Goal: Task Accomplishment & Management: Use online tool/utility

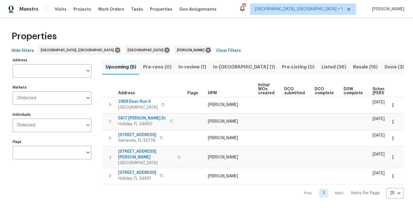
click at [210, 68] on button "In-reno (1)" at bounding box center [244, 67] width 69 height 15
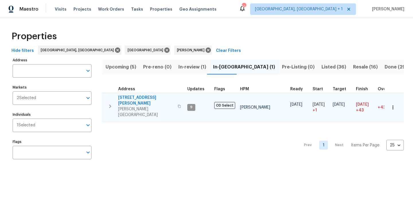
click at [151, 106] on span "Lutz, FL 33558" at bounding box center [146, 111] width 56 height 11
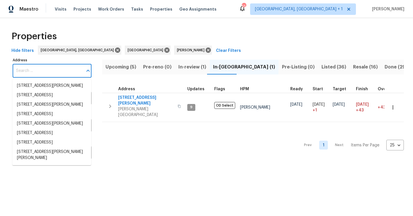
click at [61, 72] on input "Address" at bounding box center [48, 70] width 70 height 13
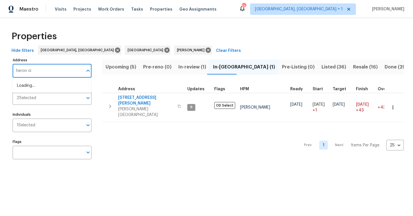
type input "heron cir"
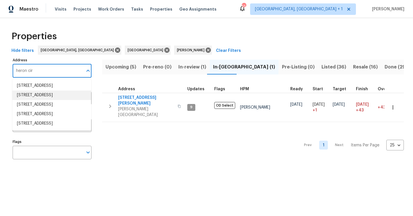
click at [61, 100] on li "2253 Heron Cir Clearwater FL 33762" at bounding box center [51, 95] width 79 height 9
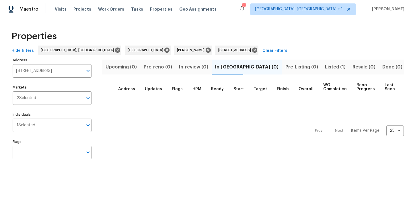
click at [325, 64] on span "Listed (1)" at bounding box center [335, 67] width 21 height 8
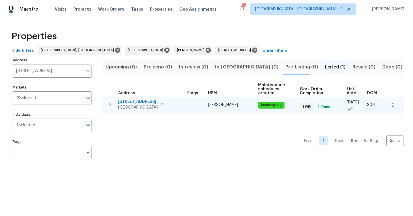
click at [139, 105] on span "Clearwater, FL 33762" at bounding box center [138, 108] width 40 height 6
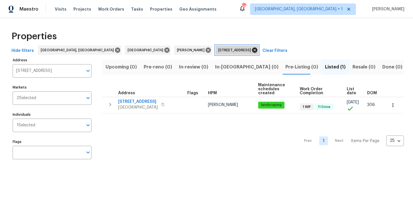
click at [251, 50] on icon at bounding box center [254, 50] width 6 height 6
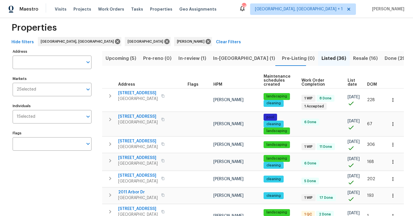
scroll to position [8, 0]
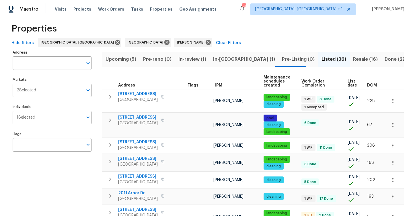
click at [128, 59] on span "Upcoming (5)" at bounding box center [121, 59] width 31 height 8
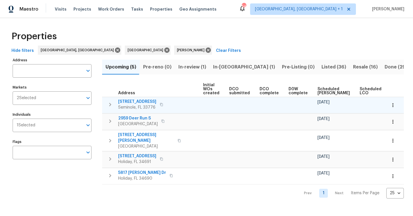
scroll to position [0, 63]
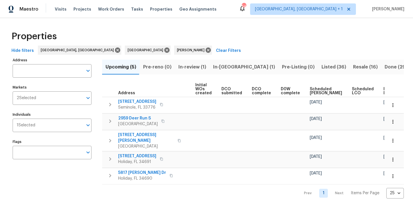
click at [383, 88] on span "Ready Date" at bounding box center [389, 91] width 13 height 8
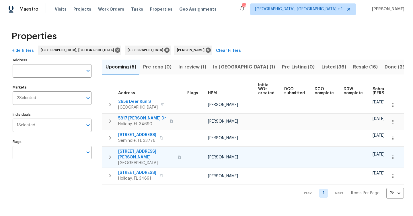
click at [379, 147] on td "10/24/25" at bounding box center [391, 157] width 42 height 21
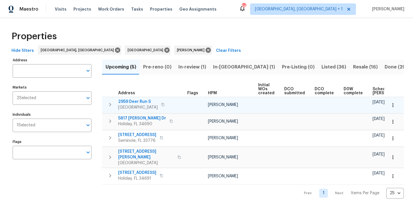
click at [393, 106] on icon "button" at bounding box center [393, 105] width 6 height 6
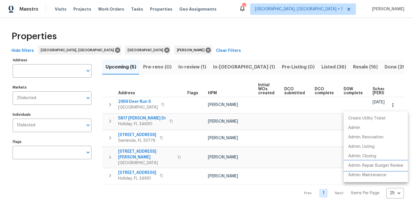
click at [371, 165] on p "Admin: Repair Budget Review" at bounding box center [375, 166] width 55 height 6
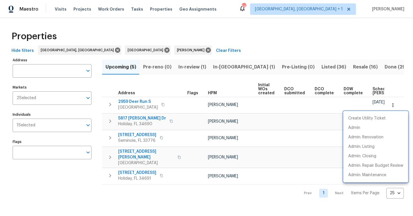
click at [273, 116] on div at bounding box center [206, 108] width 413 height 216
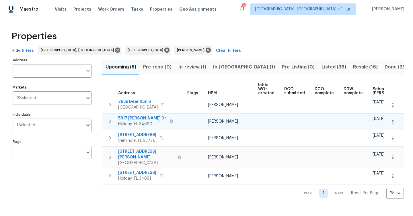
click at [391, 120] on icon "button" at bounding box center [393, 122] width 6 height 6
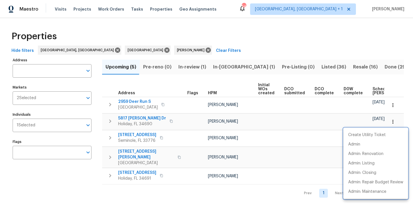
click at [98, 201] on div at bounding box center [206, 108] width 413 height 216
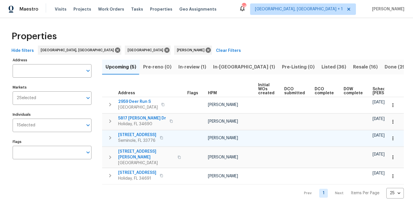
click at [393, 138] on icon "button" at bounding box center [393, 139] width 6 height 6
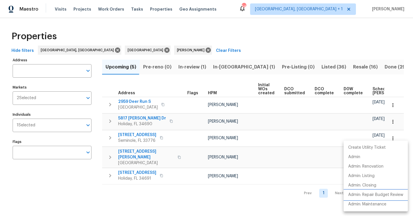
click at [374, 196] on p "Admin: Repair Budget Review" at bounding box center [375, 195] width 55 height 6
click at [362, 123] on div at bounding box center [206, 108] width 413 height 216
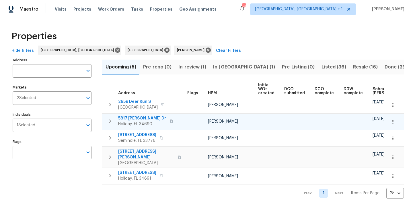
click at [393, 121] on icon "button" at bounding box center [392, 122] width 1 height 4
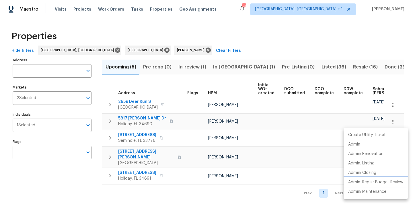
click at [369, 183] on p "Admin: Repair Budget Review" at bounding box center [375, 182] width 55 height 6
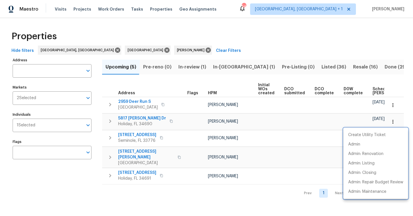
click at [138, 133] on div at bounding box center [206, 108] width 413 height 216
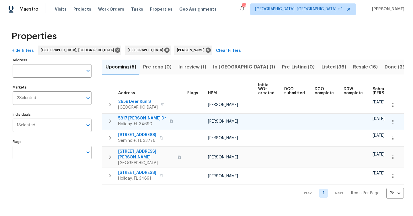
click at [138, 122] on span "Holiday, FL 34690" at bounding box center [142, 124] width 48 height 6
click at [220, 67] on span "In-reno (1)" at bounding box center [244, 67] width 62 height 8
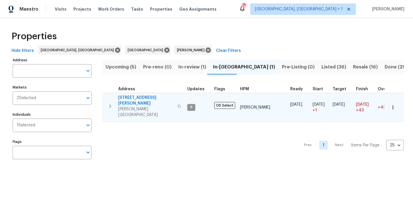
click at [113, 103] on icon "button" at bounding box center [110, 106] width 7 height 7
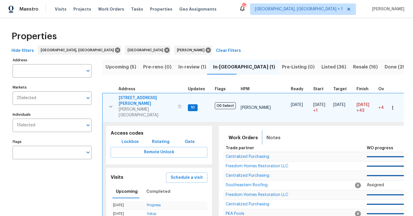
click at [271, 134] on span "Notes" at bounding box center [273, 138] width 14 height 8
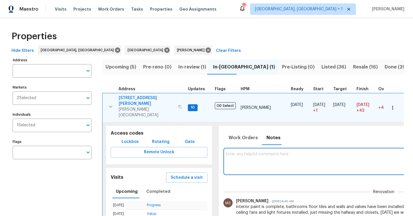
click at [246, 152] on textarea at bounding box center [384, 161] width 316 height 19
paste textarea "interior and exterior paint is done, LVP flooring completed, quartz in kitchen …"
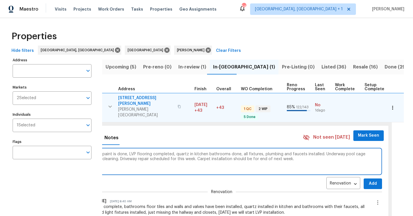
scroll to position [0, 184]
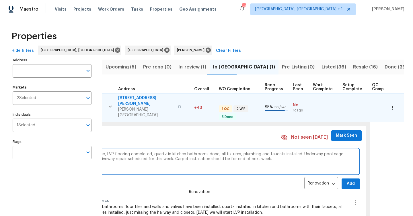
type textarea "interior and exterior paint is done, LVP flooring completed, quartz in kitchen …"
click at [343, 173] on div "interior and exterior paint is done, LVP flooring completed, quartz in kitchen …" at bounding box center [199, 167] width 321 height 45
click at [346, 180] on span "Add" at bounding box center [350, 183] width 9 height 7
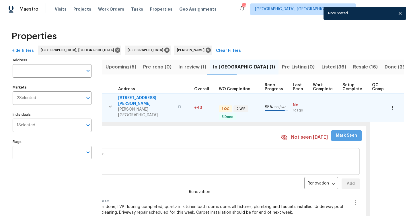
click at [345, 133] on span "Mark Seen" at bounding box center [346, 135] width 21 height 7
click at [402, 11] on icon "close" at bounding box center [400, 14] width 6 height 6
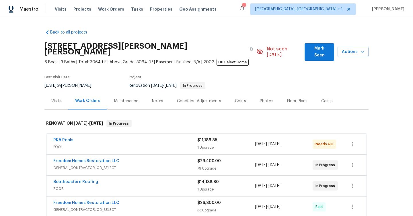
click at [315, 52] on span "Mark Seen" at bounding box center [319, 52] width 20 height 14
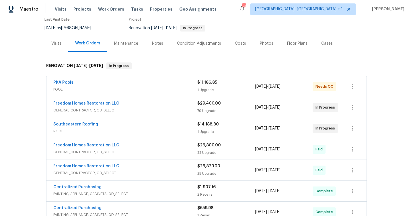
scroll to position [58, 0]
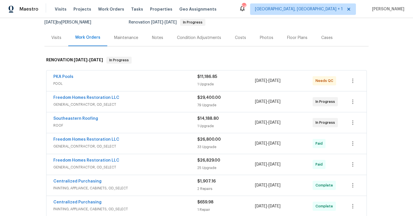
click at [108, 101] on div "Freedom Homes Restoration LLC" at bounding box center [125, 98] width 144 height 7
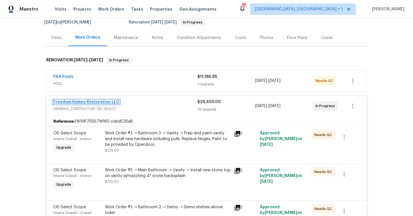
click at [107, 101] on link "Freedom Homes Restoration LLC" at bounding box center [86, 102] width 66 height 4
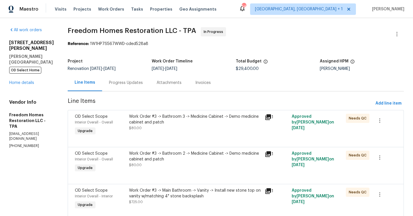
click at [136, 84] on div "Progress Updates" at bounding box center [126, 83] width 34 height 6
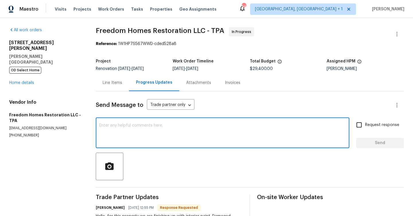
click at [138, 128] on textarea at bounding box center [222, 134] width 247 height 20
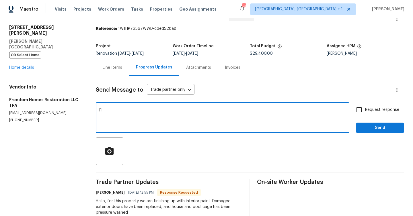
scroll to position [31, 0]
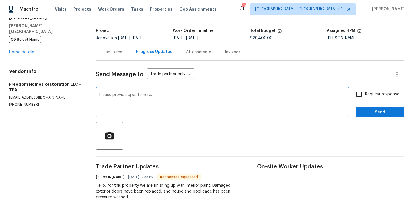
type textarea "Please provide update here."
click at [359, 93] on input "Request response" at bounding box center [359, 94] width 12 height 12
checkbox input "true"
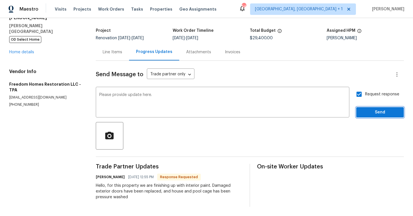
click at [366, 109] on span "Send" at bounding box center [380, 112] width 38 height 7
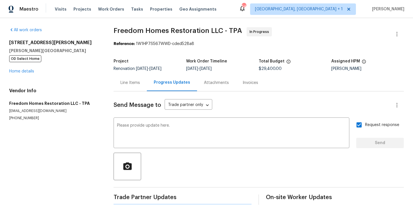
scroll to position [0, 0]
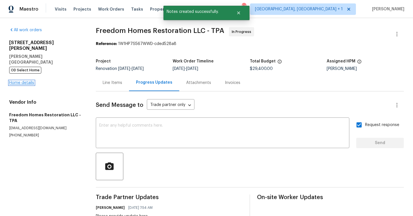
click at [21, 81] on link "Home details" at bounding box center [21, 83] width 25 height 4
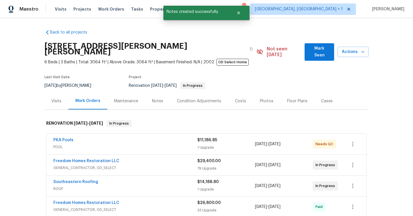
click at [101, 179] on div "Southeastern Roofing" at bounding box center [125, 182] width 144 height 7
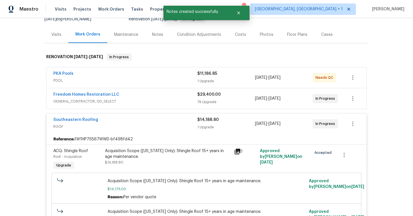
scroll to position [79, 0]
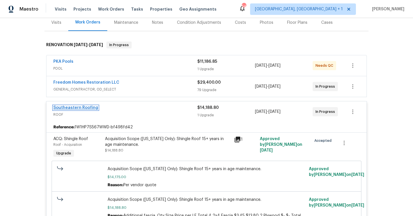
click at [83, 106] on link "Southeastern Roofing" at bounding box center [75, 108] width 45 height 4
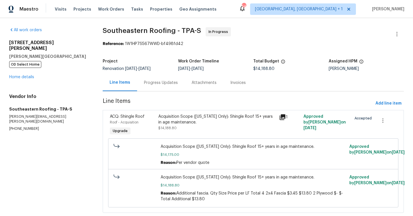
click at [158, 81] on div "Progress Updates" at bounding box center [161, 83] width 34 height 6
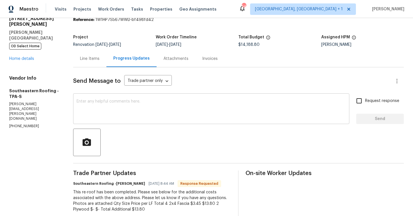
scroll to position [53, 0]
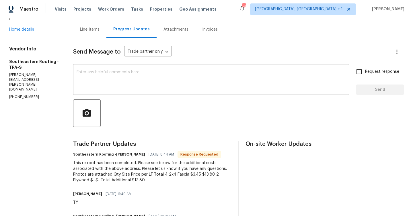
click at [168, 86] on textarea at bounding box center [211, 80] width 269 height 20
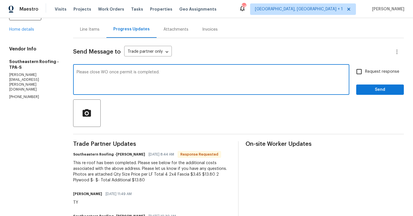
type textarea "Please close WO once permit is completed."
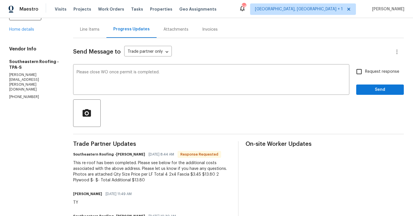
click at [376, 75] on span "Request response" at bounding box center [382, 72] width 34 height 6
click at [365, 75] on input "Request response" at bounding box center [359, 72] width 12 height 12
checkbox input "true"
click at [376, 88] on span "Send" at bounding box center [380, 89] width 38 height 7
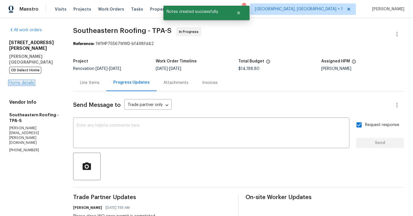
click at [27, 81] on link "Home details" at bounding box center [21, 83] width 25 height 4
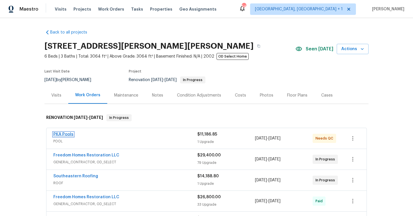
click at [67, 134] on link "PKA Pools" at bounding box center [63, 134] width 20 height 4
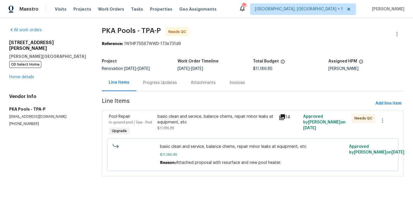
click at [155, 84] on div "Progress Updates" at bounding box center [160, 83] width 34 height 6
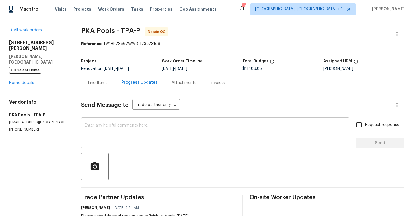
click at [159, 134] on textarea at bounding box center [215, 134] width 261 height 20
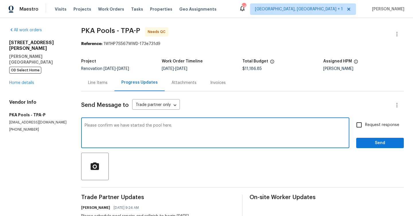
type textarea "Please confirm we have started the pool here."
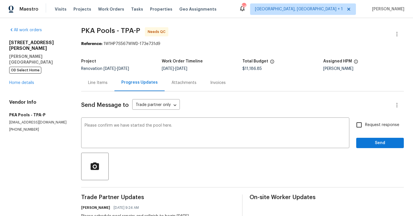
click at [386, 128] on span "Request response" at bounding box center [382, 125] width 34 height 6
click at [365, 128] on input "Request response" at bounding box center [359, 125] width 12 height 12
checkbox input "true"
click at [382, 141] on span "Send" at bounding box center [380, 143] width 38 height 7
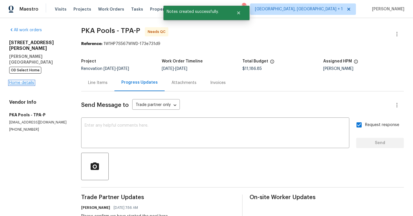
click at [30, 81] on link "Home details" at bounding box center [21, 83] width 25 height 4
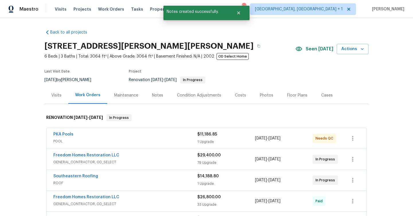
click at [352, 55] on div "19331 Sandy Springs Cir, Lutz, FL 33558 6 Beds | 3 Baths | Total: 3064 ft² | Ab…" at bounding box center [206, 49] width 324 height 21
click at [353, 46] on span "Actions" at bounding box center [352, 49] width 23 height 7
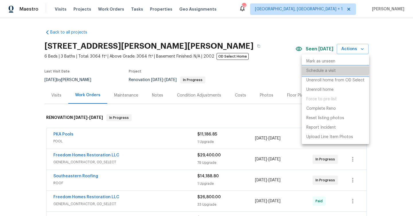
click at [329, 69] on p "Schedule a visit" at bounding box center [321, 71] width 30 height 6
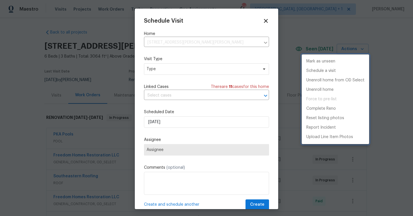
click at [180, 71] on div at bounding box center [206, 108] width 413 height 216
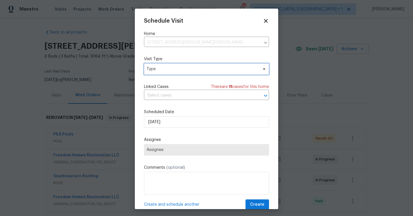
click at [180, 70] on span "Type" at bounding box center [203, 69] width 112 height 6
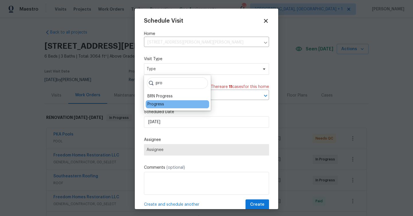
type input "pro"
click at [161, 105] on div "Progress" at bounding box center [155, 104] width 17 height 6
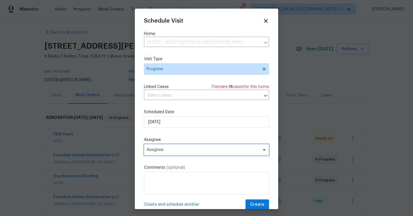
click at [167, 151] on span "Assignee" at bounding box center [203, 150] width 112 height 5
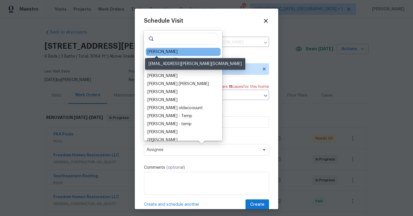
click at [158, 51] on div "[PERSON_NAME]" at bounding box center [162, 52] width 30 height 6
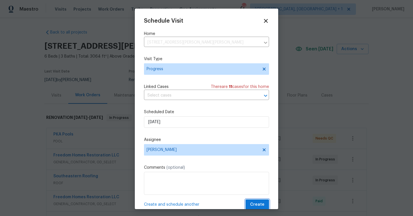
click at [262, 205] on span "Create" at bounding box center [257, 204] width 14 height 7
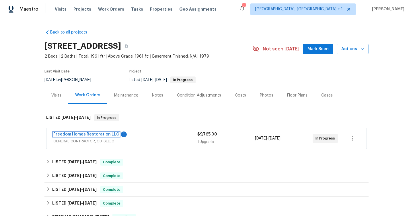
click at [110, 134] on link "Freedom Homes Restoration LLC" at bounding box center [86, 134] width 66 height 4
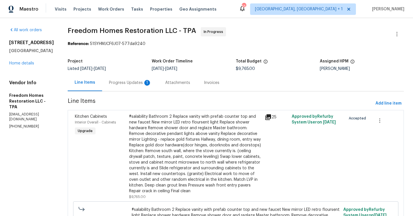
click at [137, 81] on div "Progress Updates 1" at bounding box center [130, 83] width 42 height 6
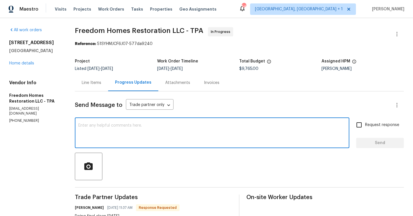
click at [121, 144] on textarea at bounding box center [212, 134] width 268 height 20
type textarea "TY"
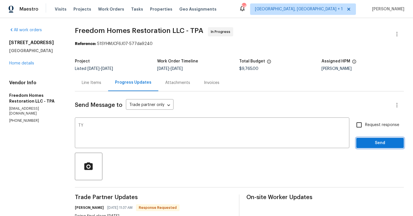
click at [372, 143] on span "Send" at bounding box center [380, 143] width 38 height 7
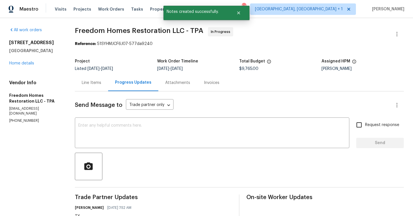
click at [25, 66] on div "[STREET_ADDRESS] Home details" at bounding box center [35, 53] width 52 height 26
click at [26, 62] on link "Home details" at bounding box center [21, 63] width 25 height 4
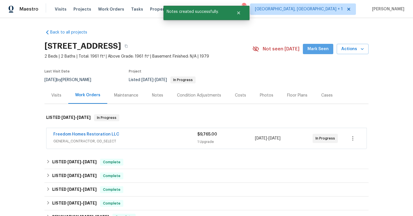
click at [326, 51] on span "Mark Seen" at bounding box center [317, 49] width 21 height 7
click at [346, 49] on span "Actions" at bounding box center [352, 49] width 23 height 7
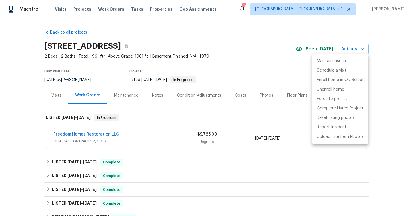
click at [338, 71] on p "Schedule a visit" at bounding box center [332, 71] width 30 height 6
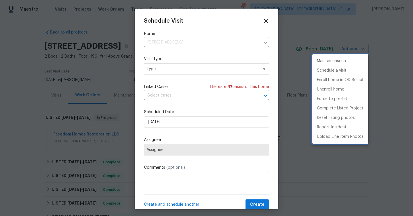
click at [189, 71] on div at bounding box center [206, 108] width 413 height 216
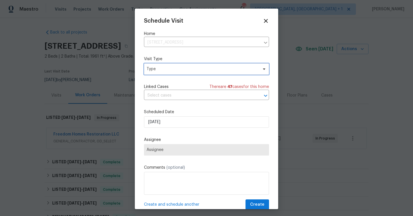
click at [189, 71] on span "Type" at bounding box center [203, 69] width 112 height 6
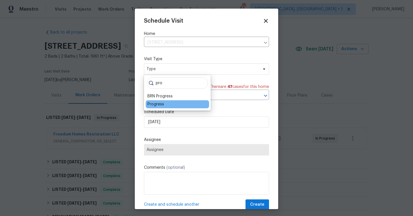
type input "pro"
click at [159, 102] on div "Progress" at bounding box center [155, 104] width 17 height 6
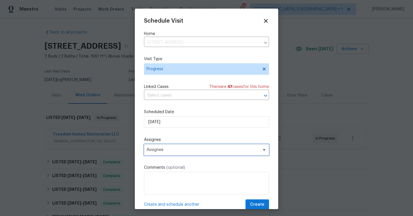
click at [165, 151] on span "Assignee" at bounding box center [203, 150] width 112 height 5
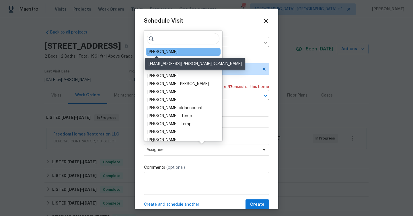
click at [159, 51] on div "[PERSON_NAME]" at bounding box center [162, 52] width 30 height 6
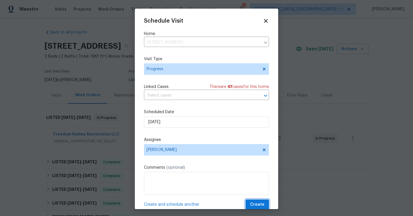
click at [257, 206] on span "Create" at bounding box center [257, 204] width 14 height 7
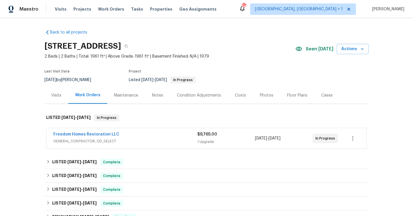
click at [158, 94] on div "Notes" at bounding box center [157, 96] width 11 height 6
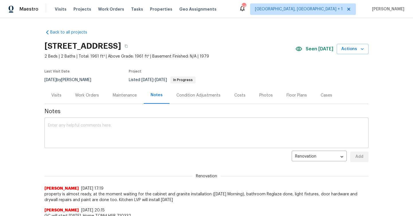
click at [149, 143] on textarea at bounding box center [206, 134] width 317 height 20
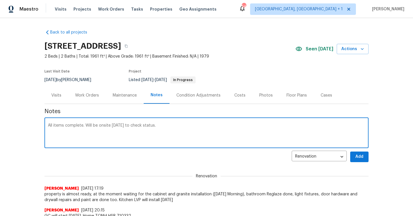
type textarea "All items complete. Will be onsite today to check status."
click at [353, 154] on button "Add" at bounding box center [359, 157] width 18 height 11
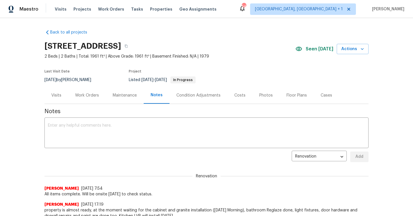
click at [85, 95] on div "Work Orders" at bounding box center [87, 96] width 24 height 6
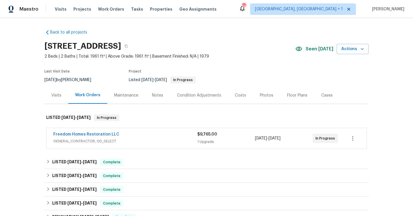
scroll to position [23, 0]
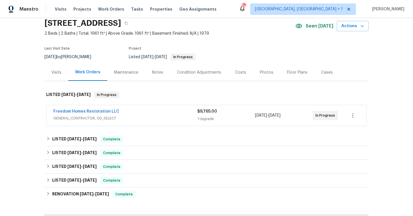
click at [127, 111] on div "Freedom Homes Restoration LLC" at bounding box center [125, 112] width 144 height 7
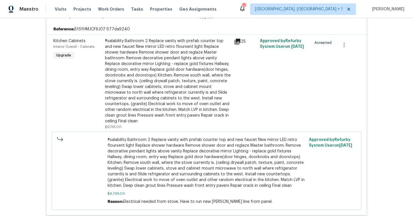
scroll to position [9, 0]
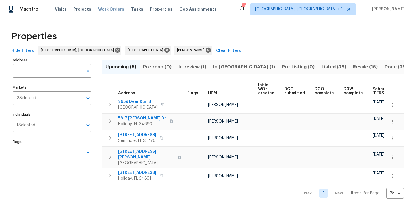
click at [111, 7] on span "Work Orders" at bounding box center [111, 9] width 26 height 6
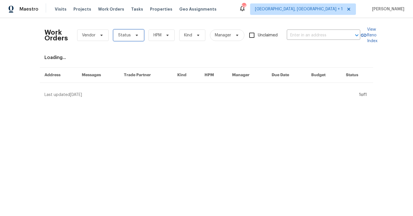
click at [134, 33] on icon at bounding box center [136, 35] width 5 height 5
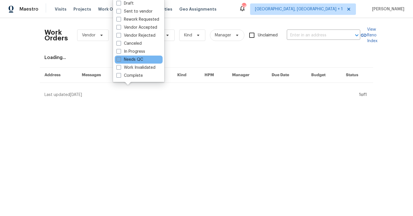
click at [133, 58] on label "Needs QC" at bounding box center [129, 60] width 27 height 6
click at [120, 58] on input "Needs QC" at bounding box center [118, 59] width 4 height 4
checkbox input "true"
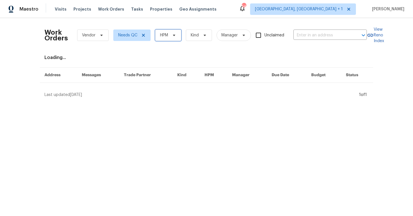
click at [167, 36] on span "HPM" at bounding box center [164, 35] width 8 height 6
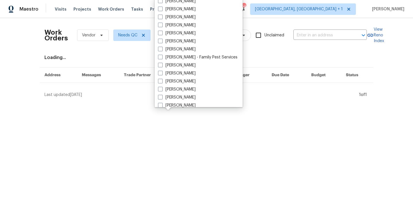
scroll to position [122, 0]
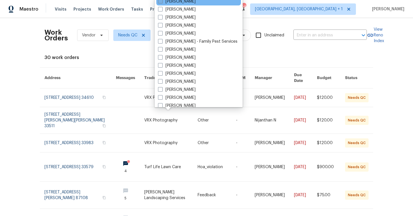
click at [183, 3] on label "[PERSON_NAME]" at bounding box center [177, 2] width 38 height 6
click at [162, 2] on input "[PERSON_NAME]" at bounding box center [160, 1] width 4 height 4
checkbox input "true"
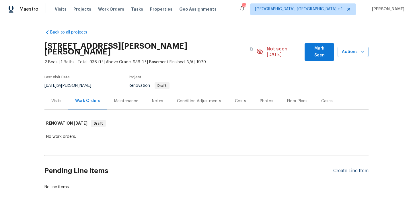
click at [347, 168] on div "Create Line Item" at bounding box center [350, 170] width 35 height 5
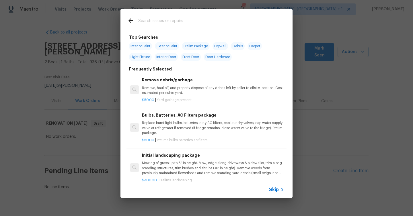
click at [171, 49] on span "Exterior Paint" at bounding box center [167, 46] width 24 height 8
type input "Exterior Paint"
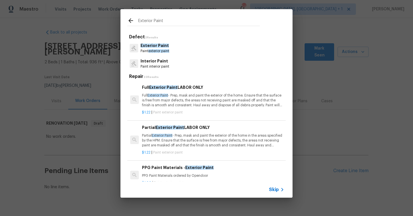
click at [178, 98] on p "Full Exterior Paint - Prep, mask and paint the exterior of the home. Ensure tha…" at bounding box center [213, 100] width 142 height 15
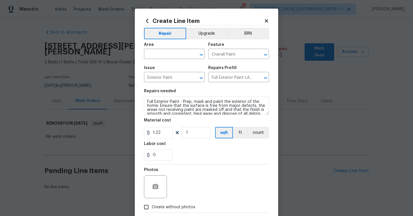
scroll to position [31, 0]
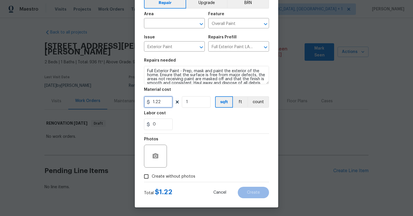
click at [169, 102] on input "1.22" at bounding box center [158, 101] width 29 height 11
type input "1.47"
click at [202, 100] on input "1" at bounding box center [196, 101] width 29 height 11
type input "1936"
click at [162, 175] on span "Create without photos" at bounding box center [174, 177] width 44 height 6
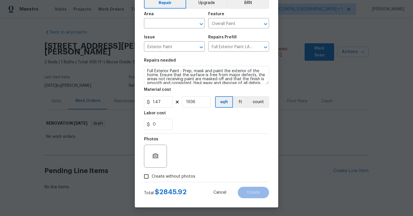
click at [152, 175] on input "Create without photos" at bounding box center [146, 176] width 11 height 11
click at [148, 176] on input "Create without photos" at bounding box center [146, 176] width 11 height 11
checkbox input "false"
click at [153, 161] on button "button" at bounding box center [156, 156] width 14 height 14
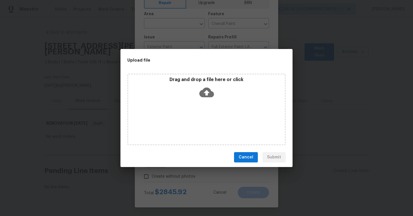
click at [208, 90] on icon at bounding box center [206, 93] width 15 height 10
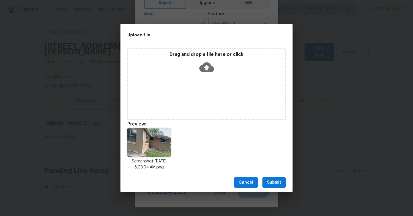
click at [273, 183] on span "Submit" at bounding box center [274, 182] width 14 height 7
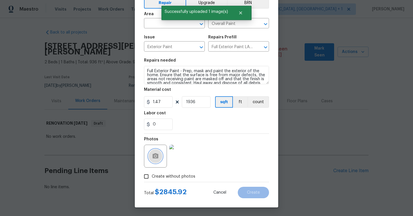
click at [157, 159] on icon "button" at bounding box center [155, 156] width 7 height 7
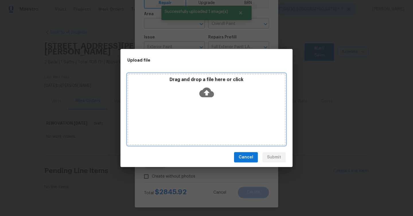
click at [206, 95] on icon at bounding box center [206, 92] width 15 height 15
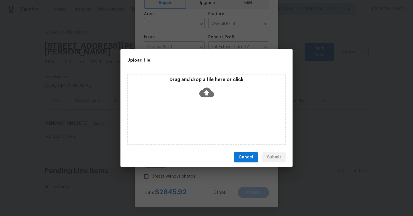
click at [253, 157] on span "Cancel" at bounding box center [246, 157] width 15 height 7
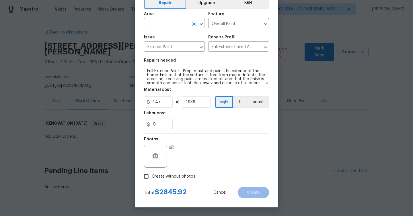
click at [181, 28] on input "text" at bounding box center [166, 23] width 45 height 9
click at [175, 44] on li "Exterior Overall" at bounding box center [174, 45] width 61 height 9
type input "Exterior Overall"
click at [255, 188] on button "Create" at bounding box center [253, 192] width 31 height 11
type input "0"
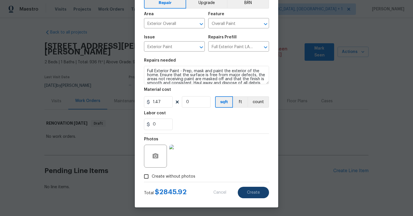
type input "0"
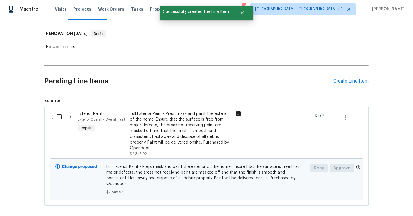
scroll to position [107, 0]
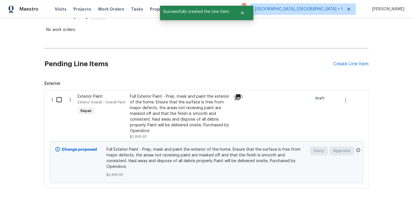
click at [60, 94] on input "checkbox" at bounding box center [61, 100] width 16 height 12
checkbox input "true"
click at [384, 206] on button "Create Work Order" at bounding box center [379, 202] width 47 height 11
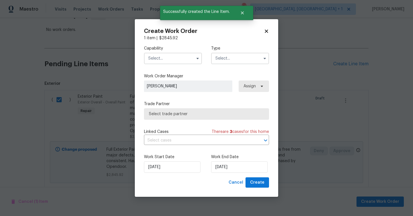
click at [172, 59] on input "text" at bounding box center [173, 58] width 58 height 11
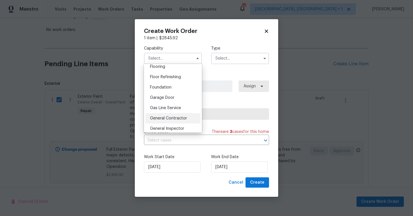
scroll to position [227, 0]
click at [175, 116] on span "General Contractor" at bounding box center [168, 117] width 37 height 4
type input "General Contractor"
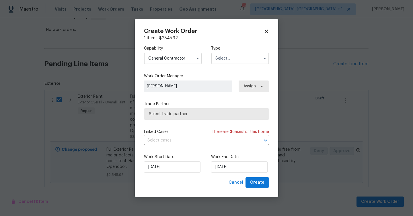
click at [238, 54] on input "text" at bounding box center [240, 58] width 58 height 11
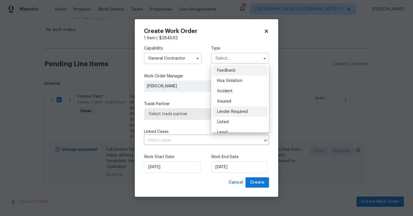
scroll to position [68, 0]
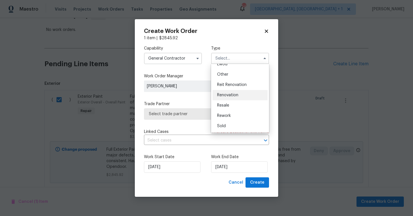
click at [240, 98] on div "Renovation" at bounding box center [239, 95] width 55 height 10
type input "Renovation"
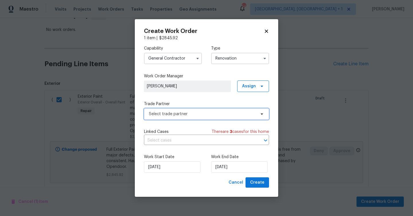
click at [229, 119] on span "Select trade partner" at bounding box center [206, 113] width 125 height 11
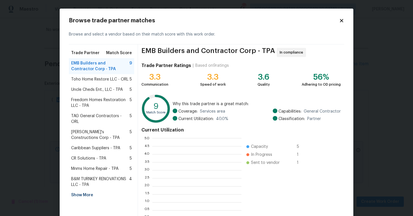
scroll to position [80, 89]
click at [102, 102] on span "Freedom Homes Restoration LLC - TPA" at bounding box center [100, 102] width 58 height 11
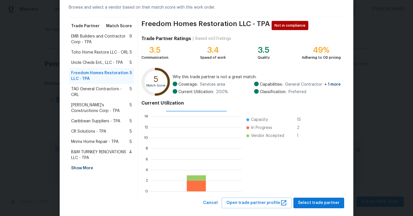
scroll to position [37, 0]
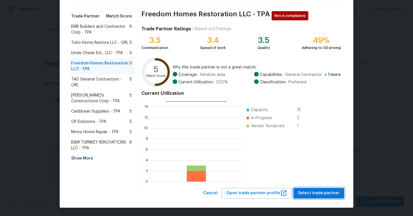
click at [317, 192] on span "Select trade partner" at bounding box center [319, 193] width 42 height 7
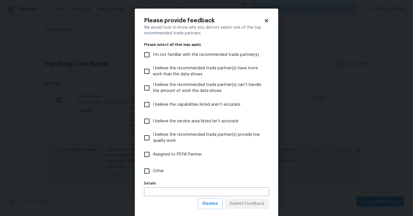
scroll to position [0, 0]
click at [206, 162] on label "Assigned to PD1W Partner" at bounding box center [203, 154] width 124 height 17
click at [153, 161] on input "Assigned to PD1W Partner" at bounding box center [147, 155] width 12 height 12
checkbox input "true"
click at [188, 175] on label "Other" at bounding box center [203, 171] width 124 height 17
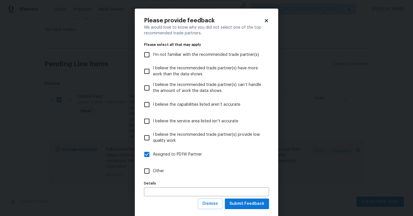
click at [153, 175] on input "Other" at bounding box center [147, 171] width 12 height 12
checkbox input "true"
click at [190, 150] on label "Assigned to PD1W Partner" at bounding box center [203, 154] width 124 height 17
click at [153, 150] on input "Assigned to PD1W Partner" at bounding box center [147, 155] width 12 height 12
checkbox input "false"
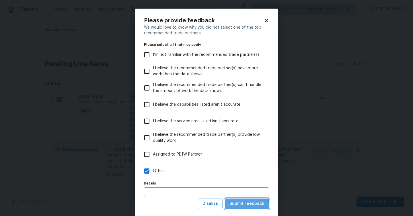
click at [246, 207] on span "Submit Feedback" at bounding box center [246, 203] width 35 height 7
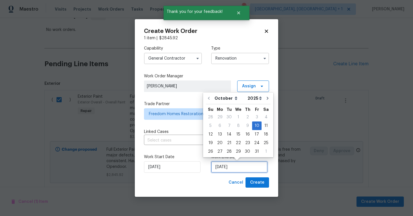
click at [246, 165] on input "[DATE]" at bounding box center [239, 166] width 56 height 11
click at [255, 134] on div "17" at bounding box center [256, 134] width 9 height 8
type input "[DATE]"
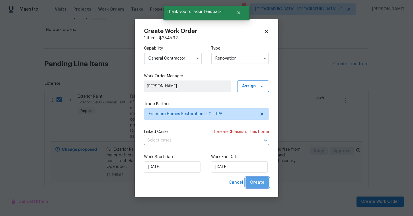
click at [262, 183] on span "Create" at bounding box center [257, 182] width 14 height 7
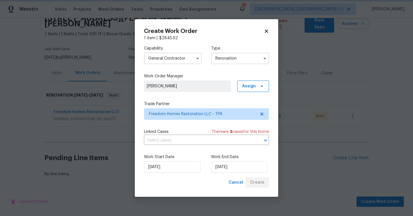
scroll to position [22, 0]
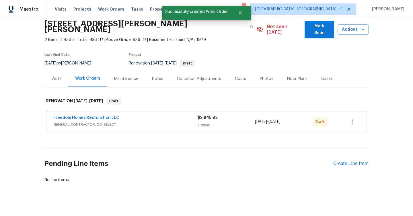
click at [320, 30] on span "Mark Seen" at bounding box center [319, 30] width 20 height 14
